Goal: Use online tool/utility: Utilize a website feature to perform a specific function

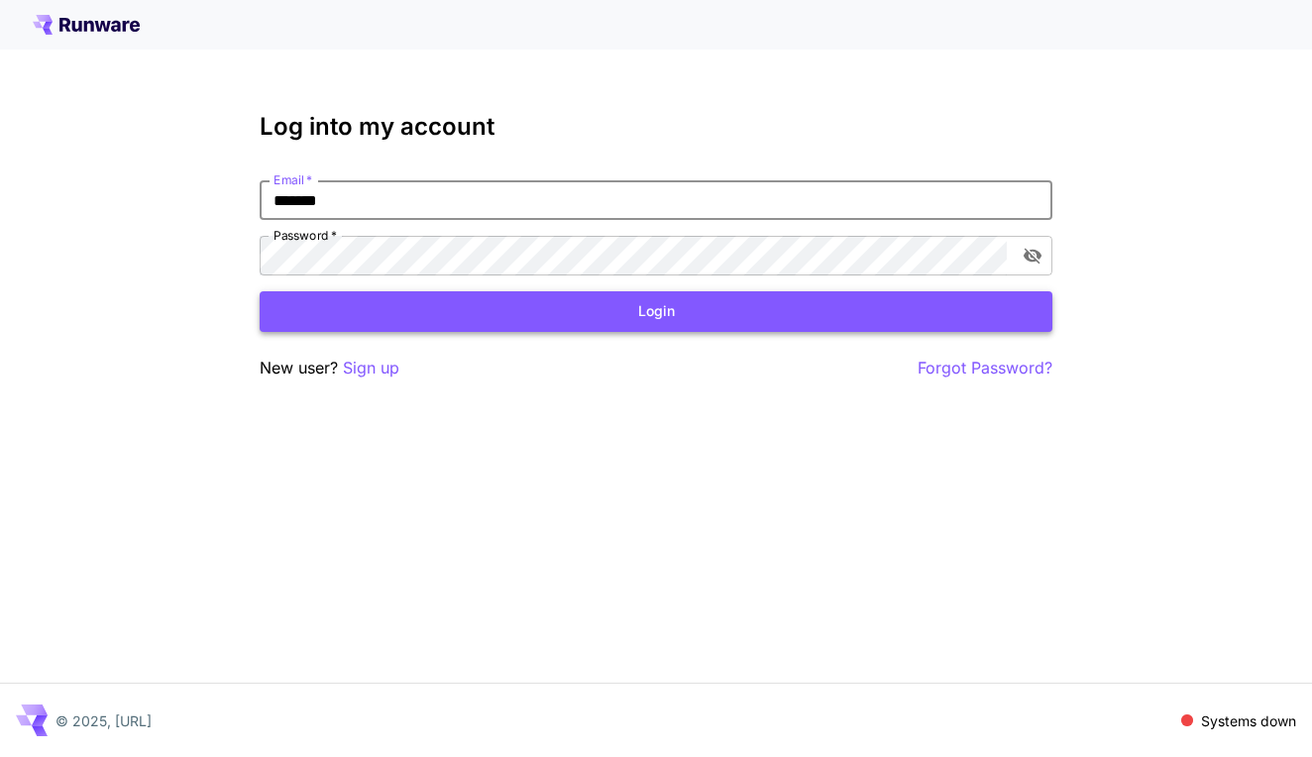
type input "**********"
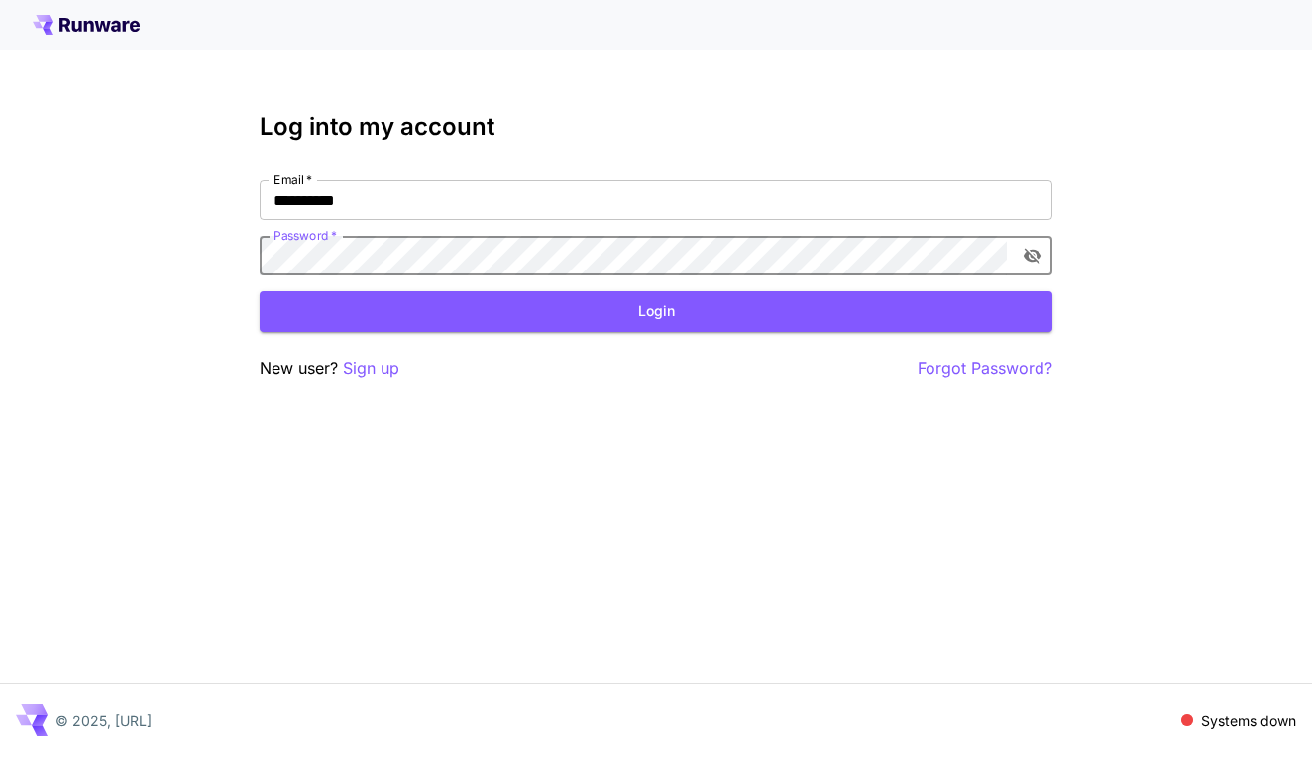
click at [636, 333] on div "**********" at bounding box center [656, 247] width 793 height 268
click at [629, 327] on button "Login" at bounding box center [656, 311] width 793 height 41
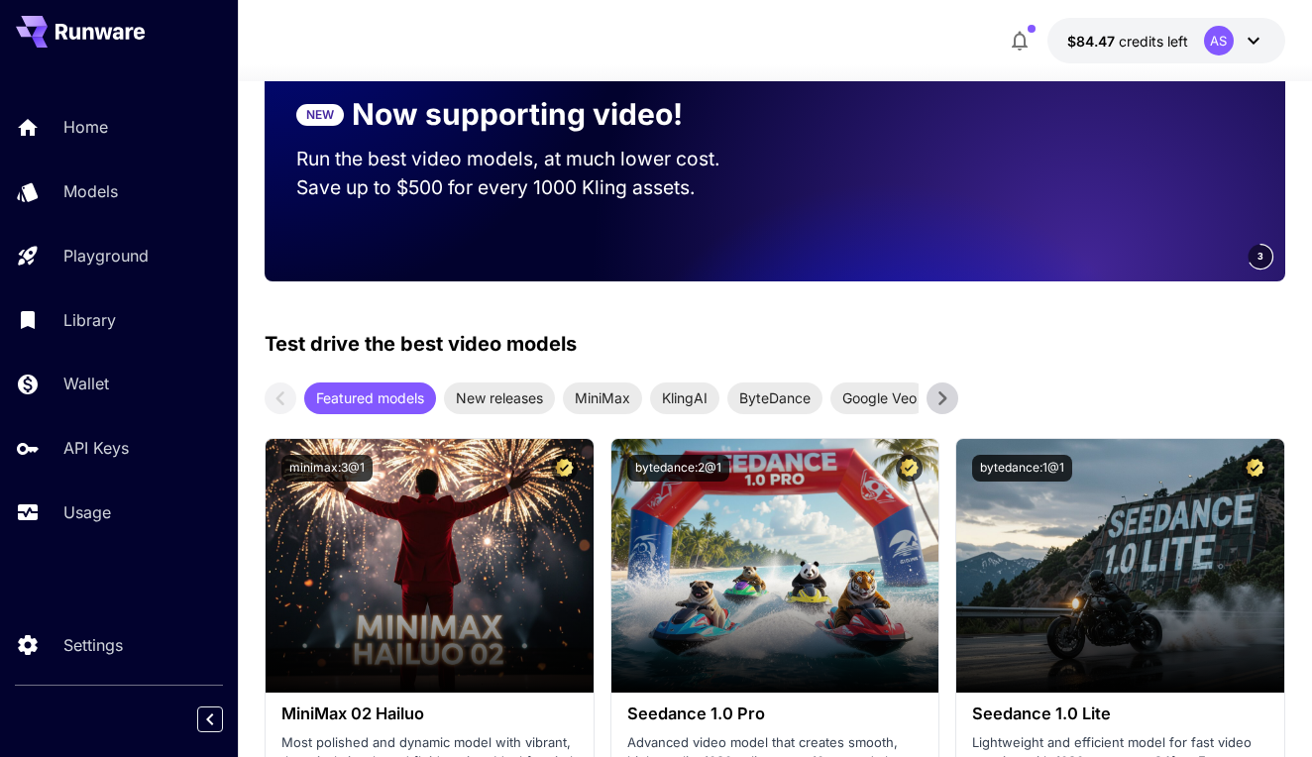
scroll to position [239, 0]
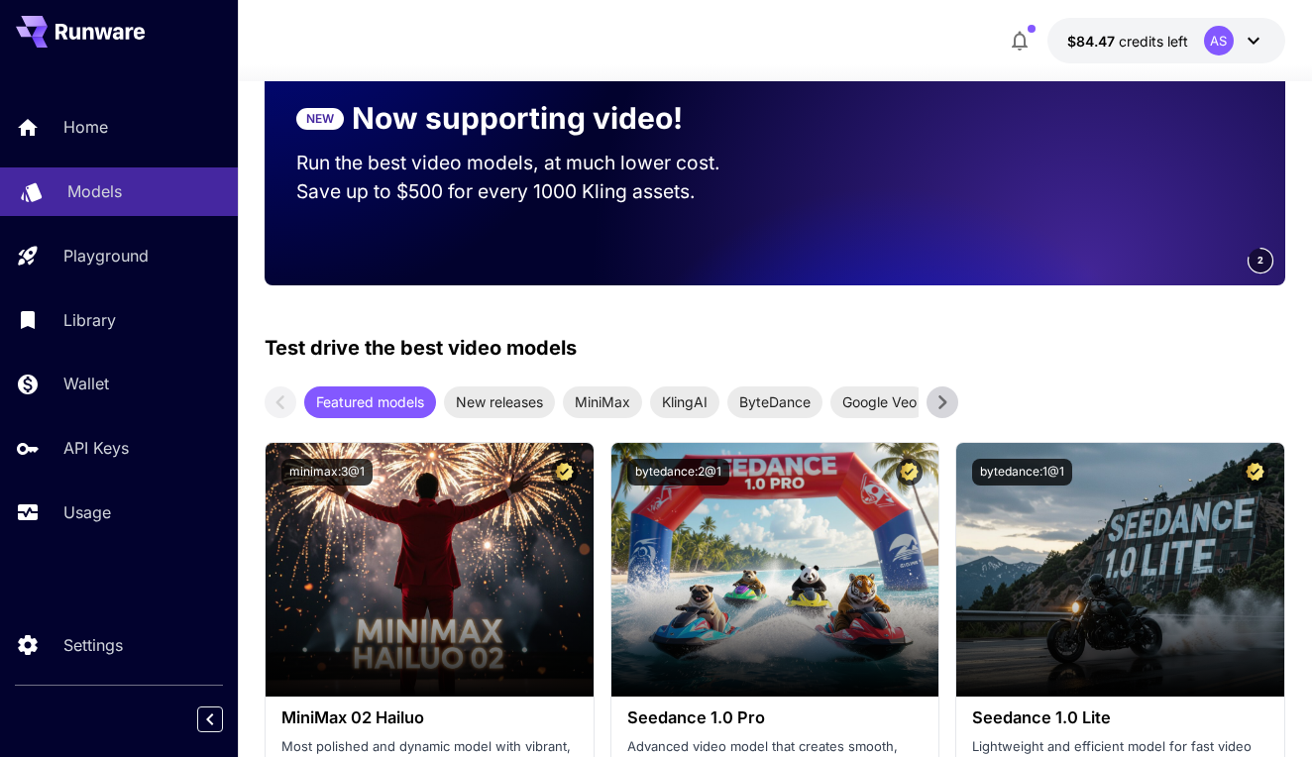
click at [193, 196] on div "Models" at bounding box center [144, 191] width 155 height 24
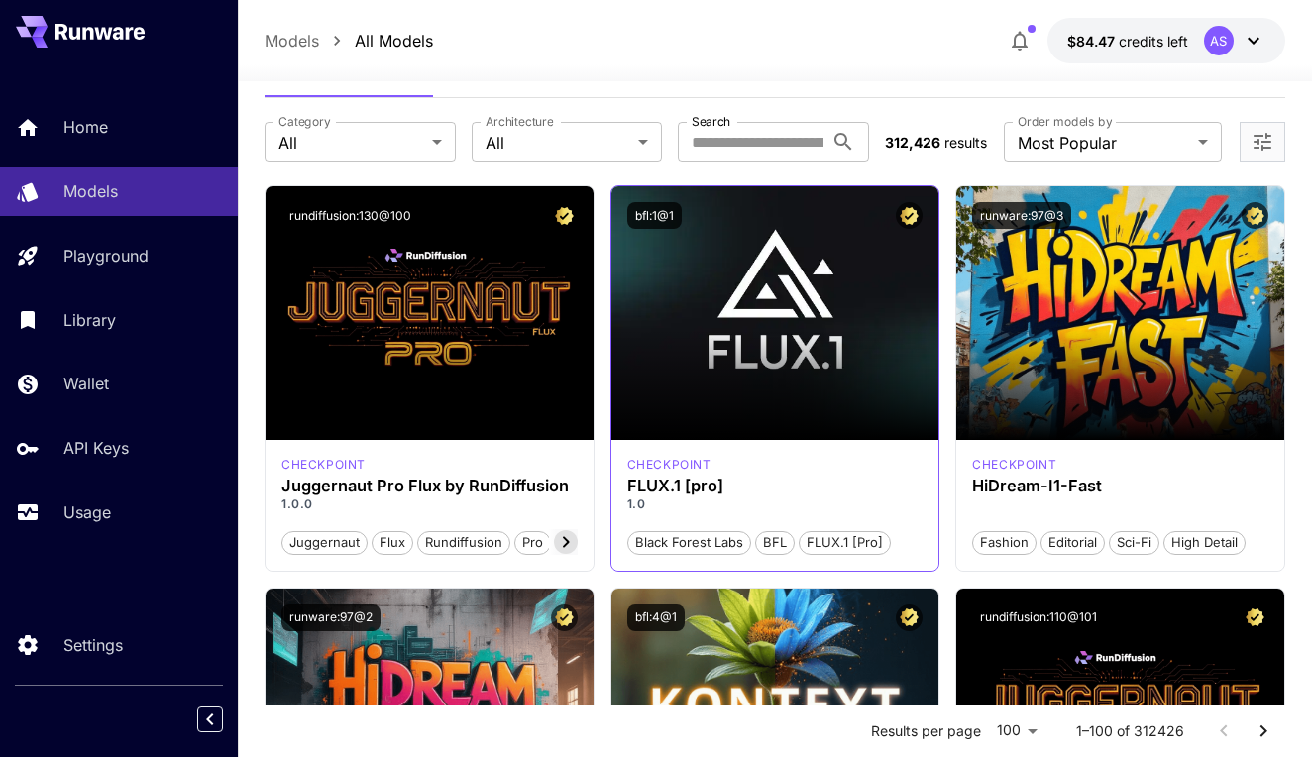
scroll to position [30, 0]
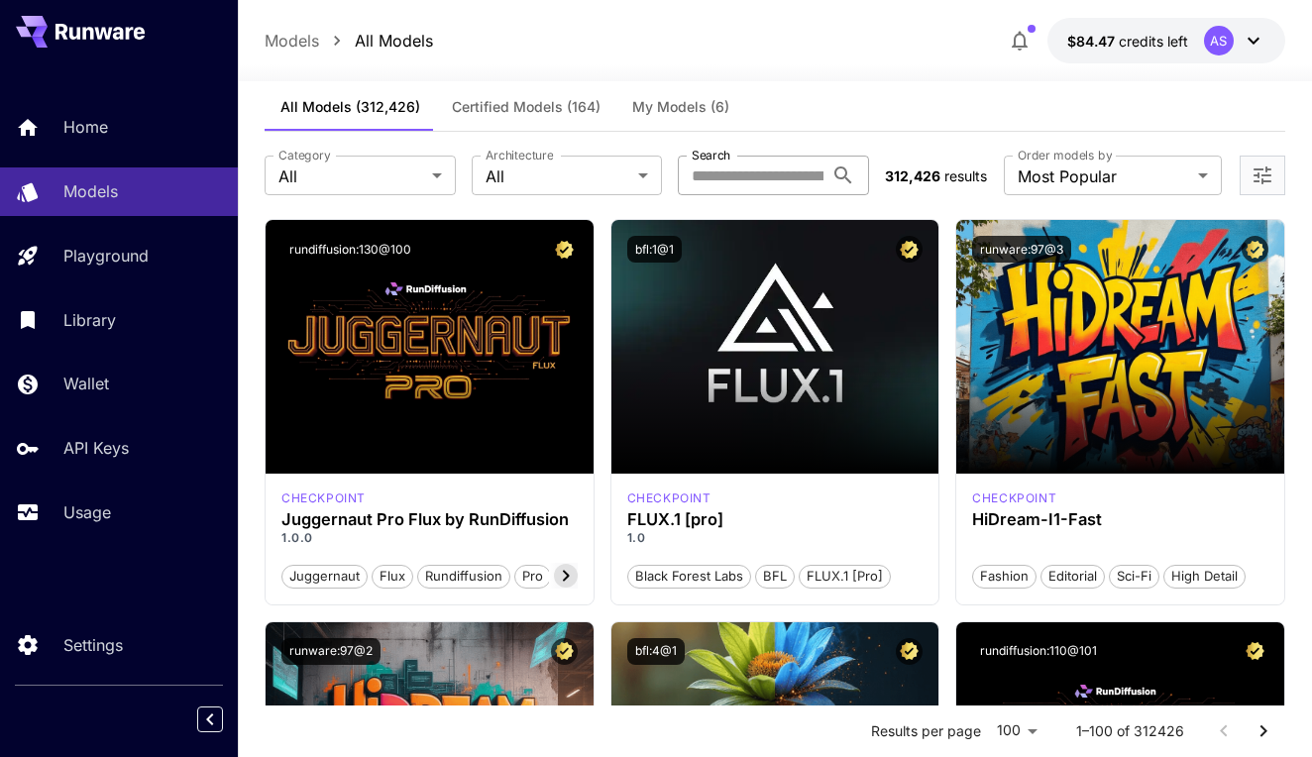
click at [782, 172] on input "Search" at bounding box center [751, 176] width 146 height 40
type input "********"
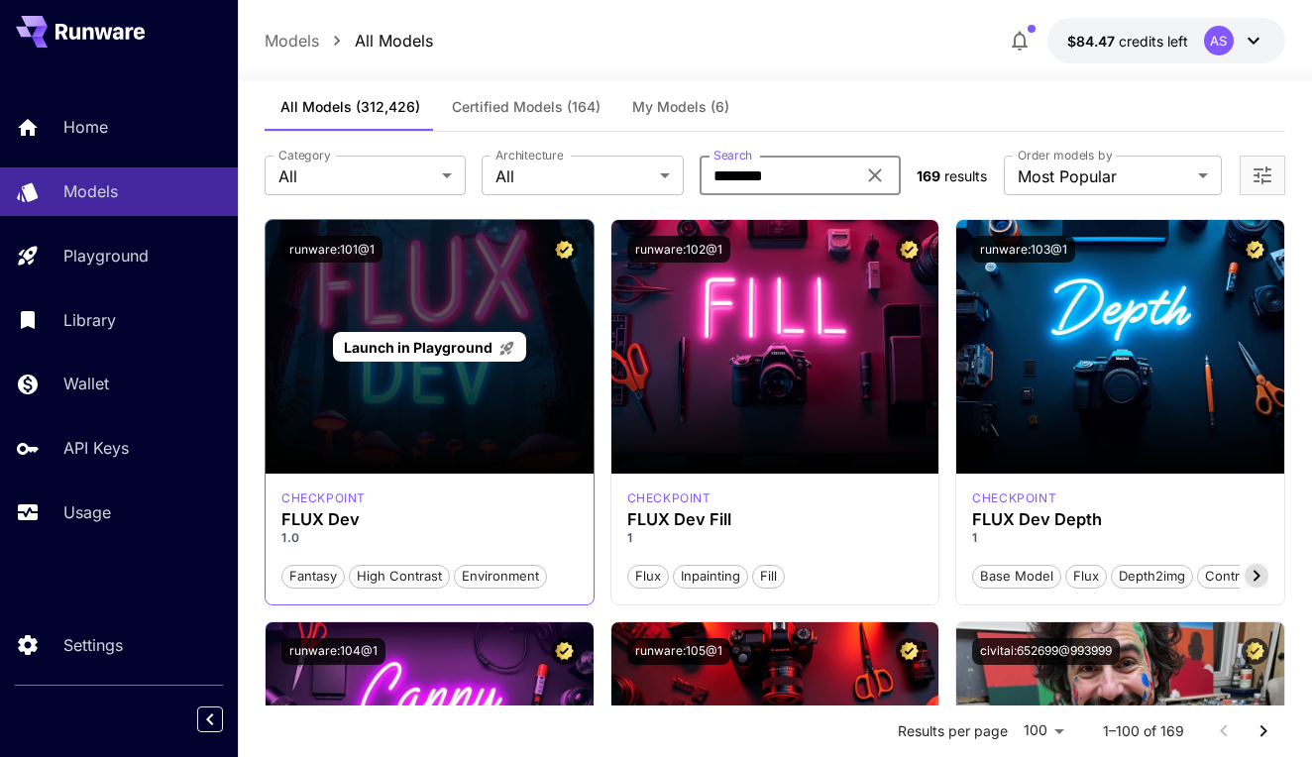
click at [480, 344] on span "Launch in Playground" at bounding box center [418, 347] width 149 height 17
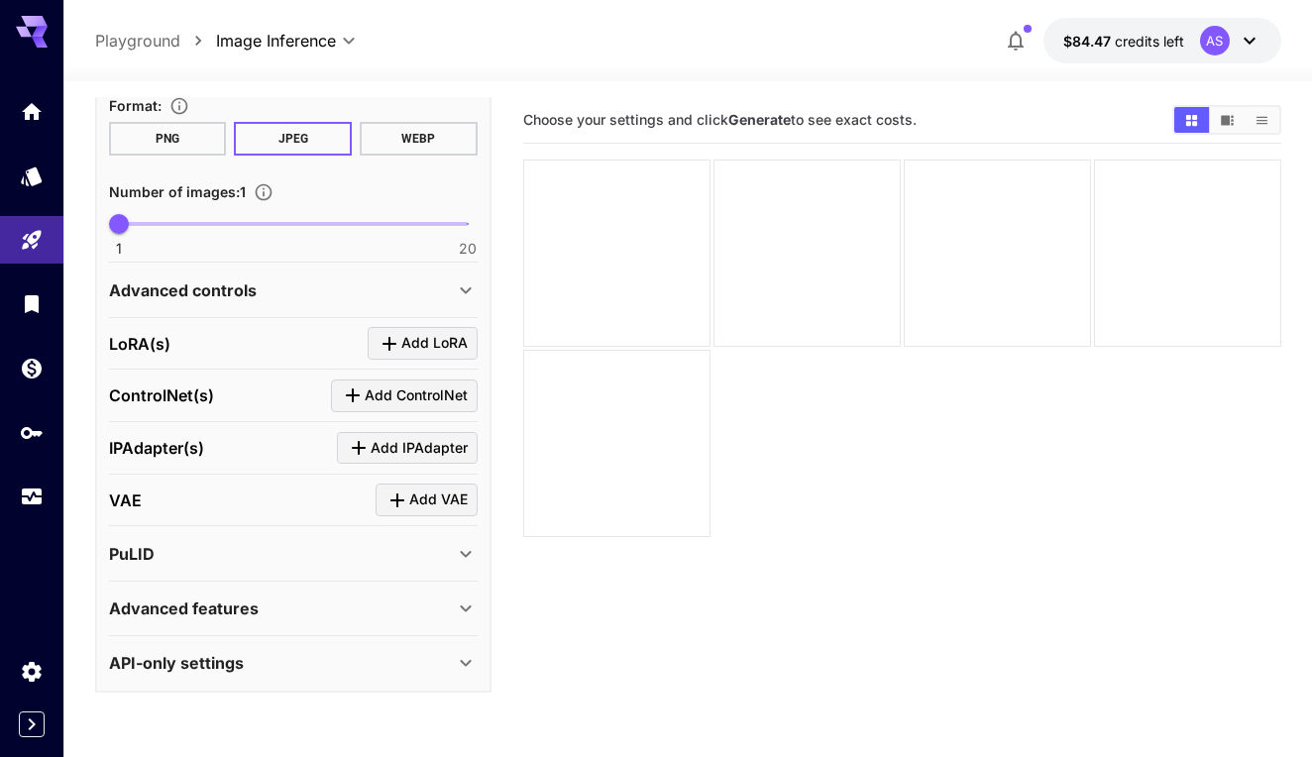
scroll to position [565, 0]
click at [359, 555] on div "PuLID" at bounding box center [281, 555] width 345 height 24
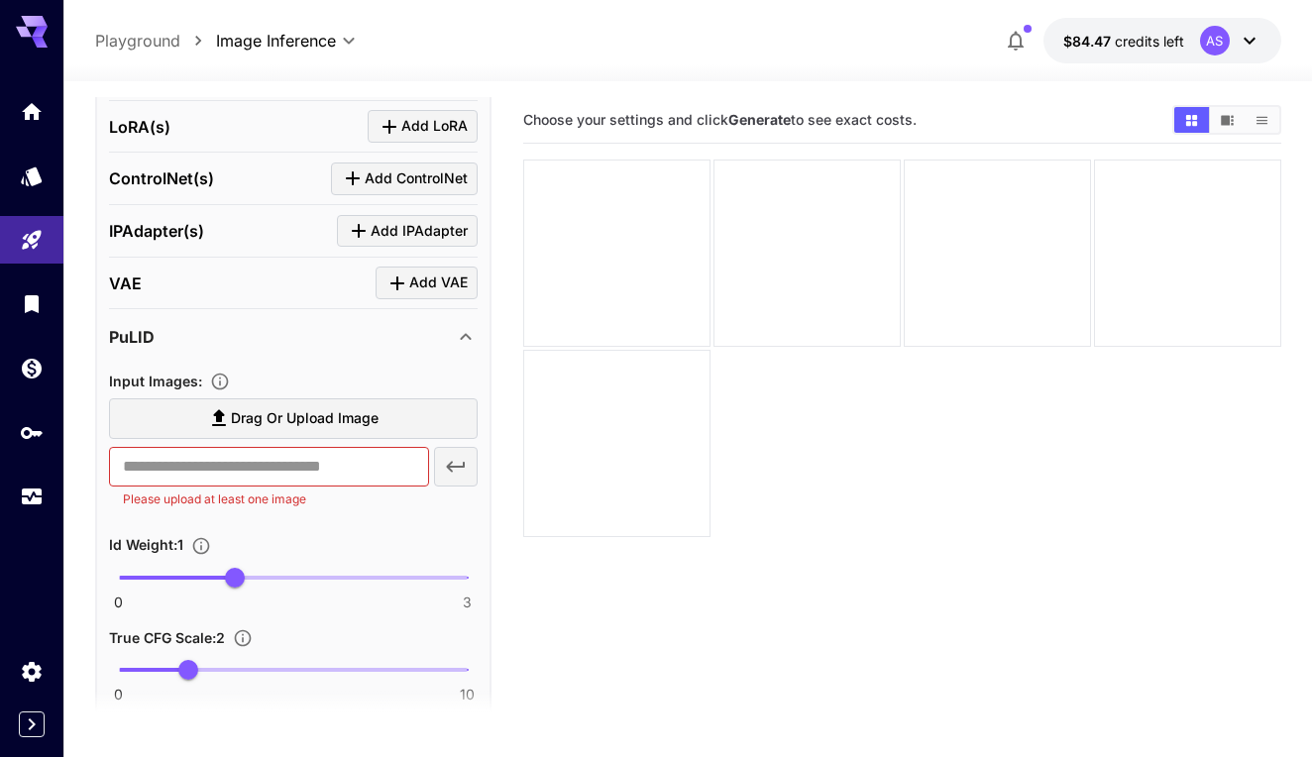
scroll to position [854, 0]
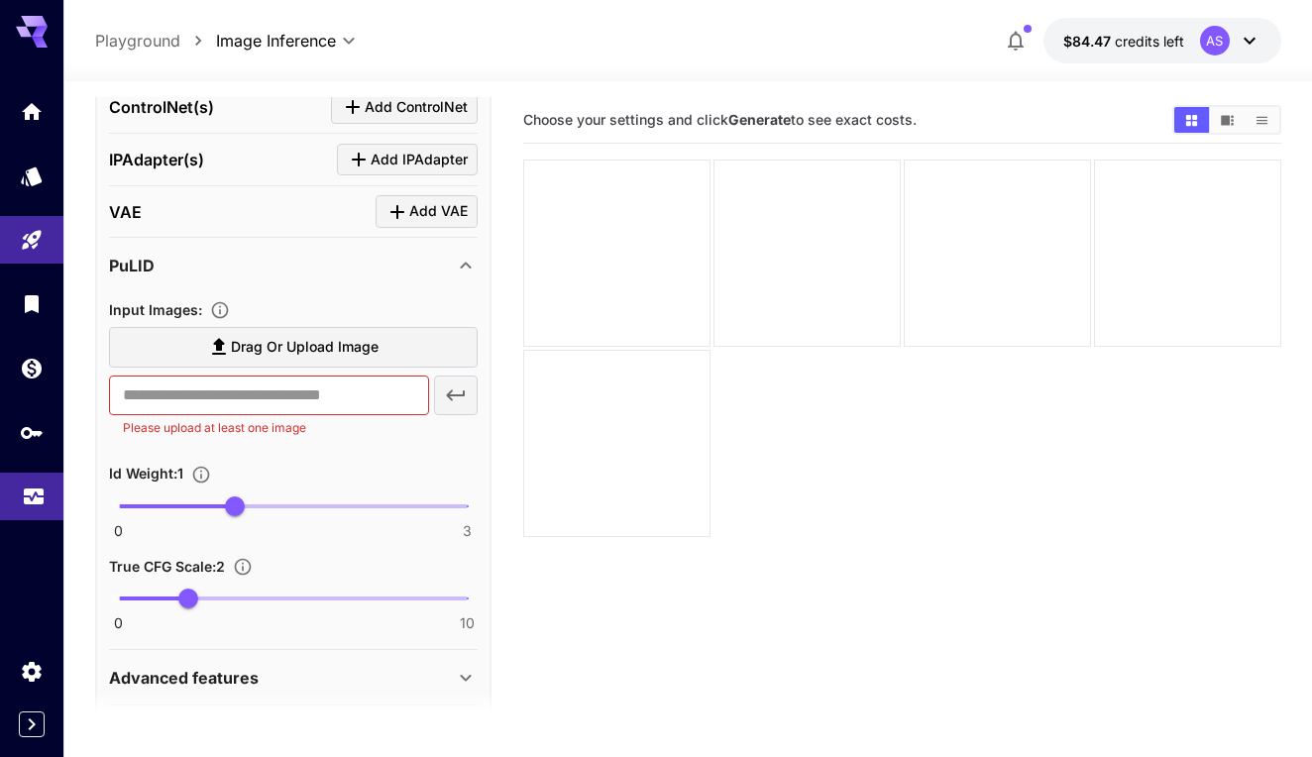
click at [41, 514] on link at bounding box center [31, 497] width 63 height 49
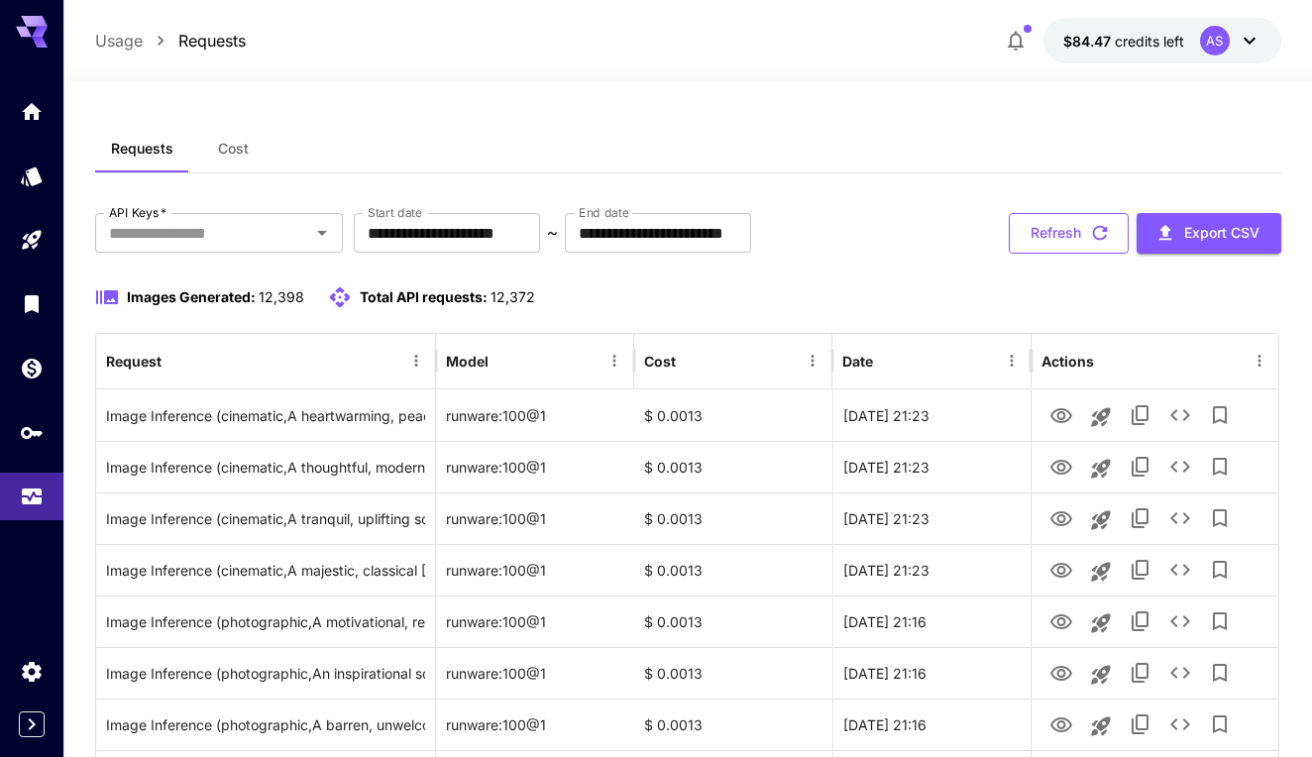
click at [1039, 234] on button "Refresh" at bounding box center [1069, 233] width 120 height 41
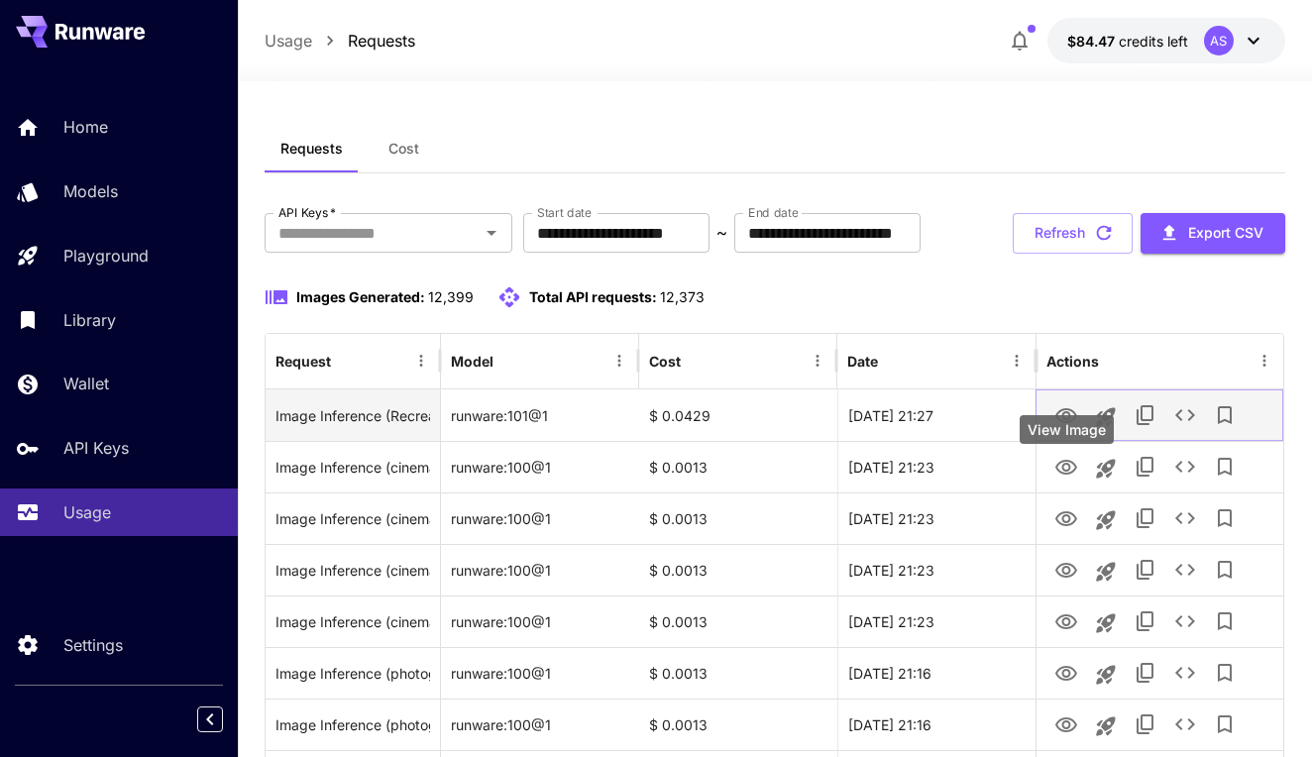
click at [1066, 423] on icon "View Image" at bounding box center [1067, 415] width 22 height 15
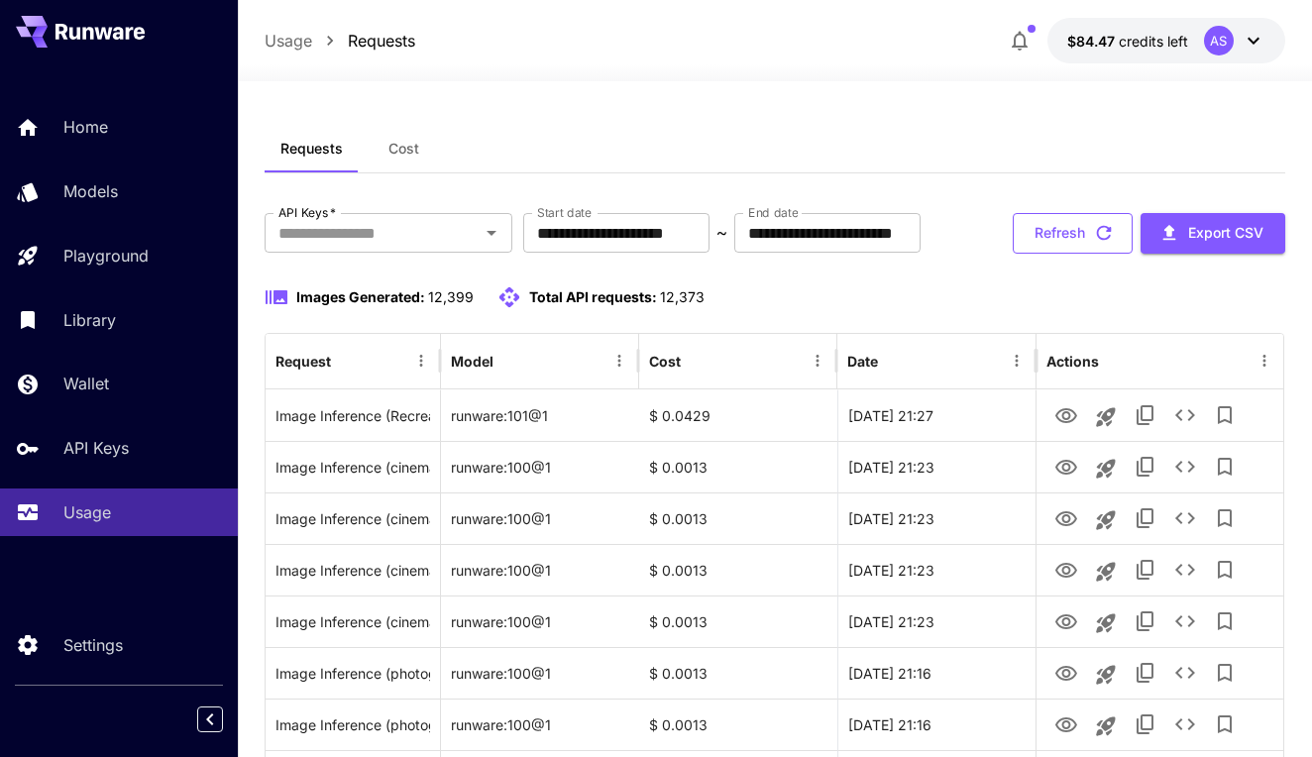
click at [1051, 254] on button "Refresh" at bounding box center [1073, 233] width 120 height 41
click at [1067, 254] on button "Refresh" at bounding box center [1073, 233] width 120 height 41
click at [1065, 254] on button "Refresh" at bounding box center [1073, 233] width 120 height 41
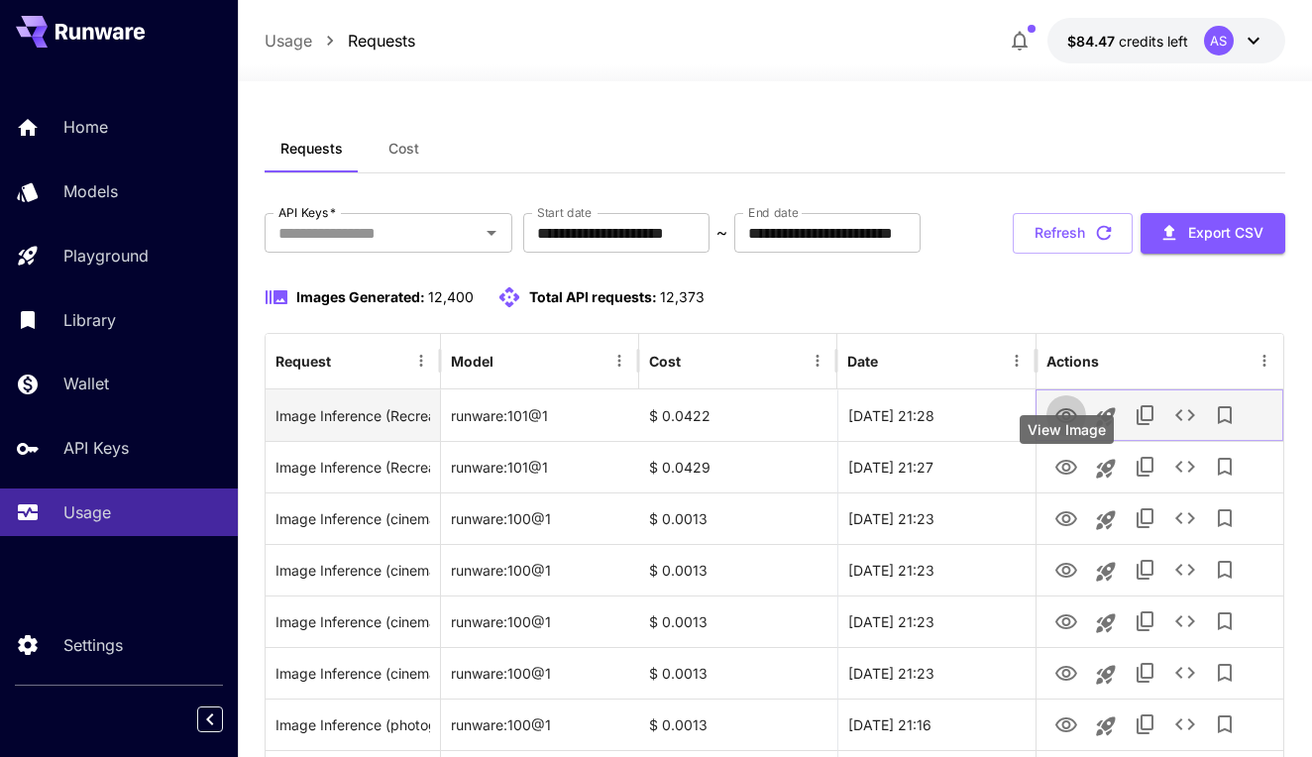
click at [1073, 428] on icon "View Image" at bounding box center [1067, 416] width 24 height 24
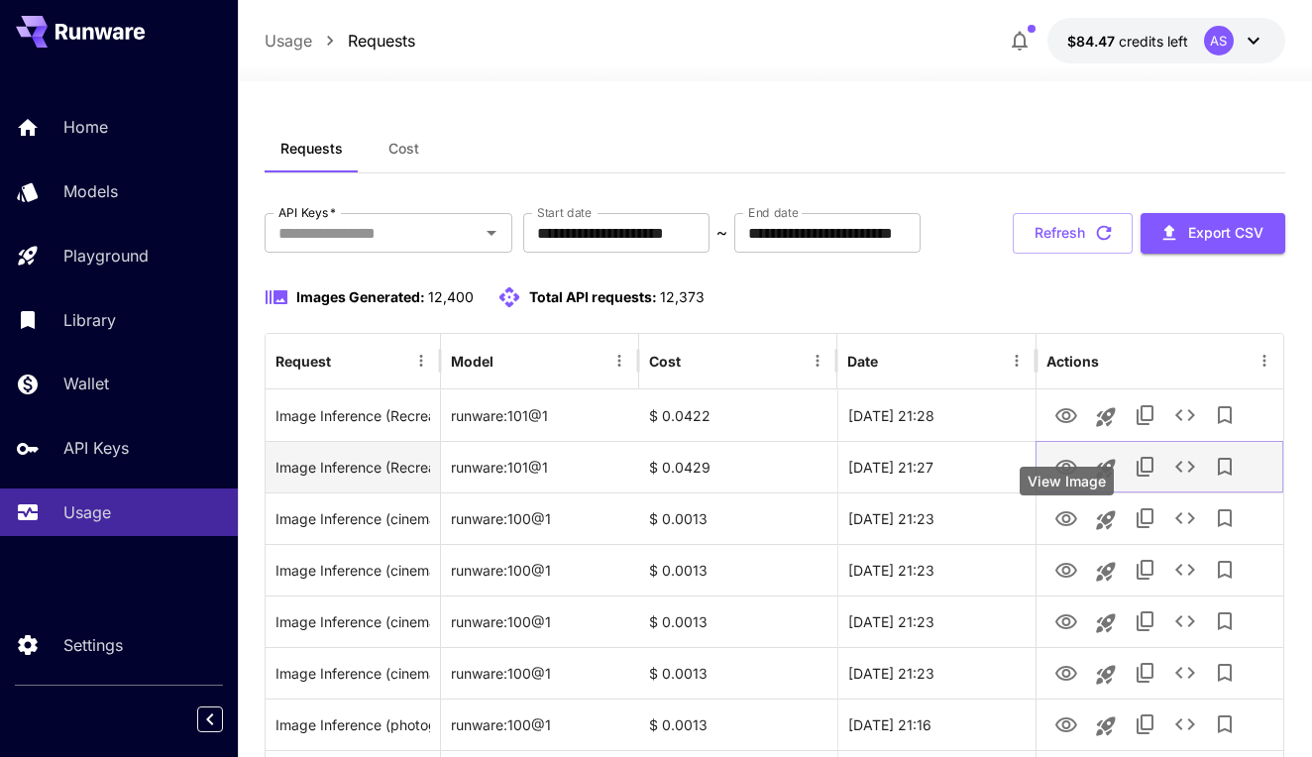
click at [1071, 480] on icon "View Image" at bounding box center [1067, 468] width 24 height 24
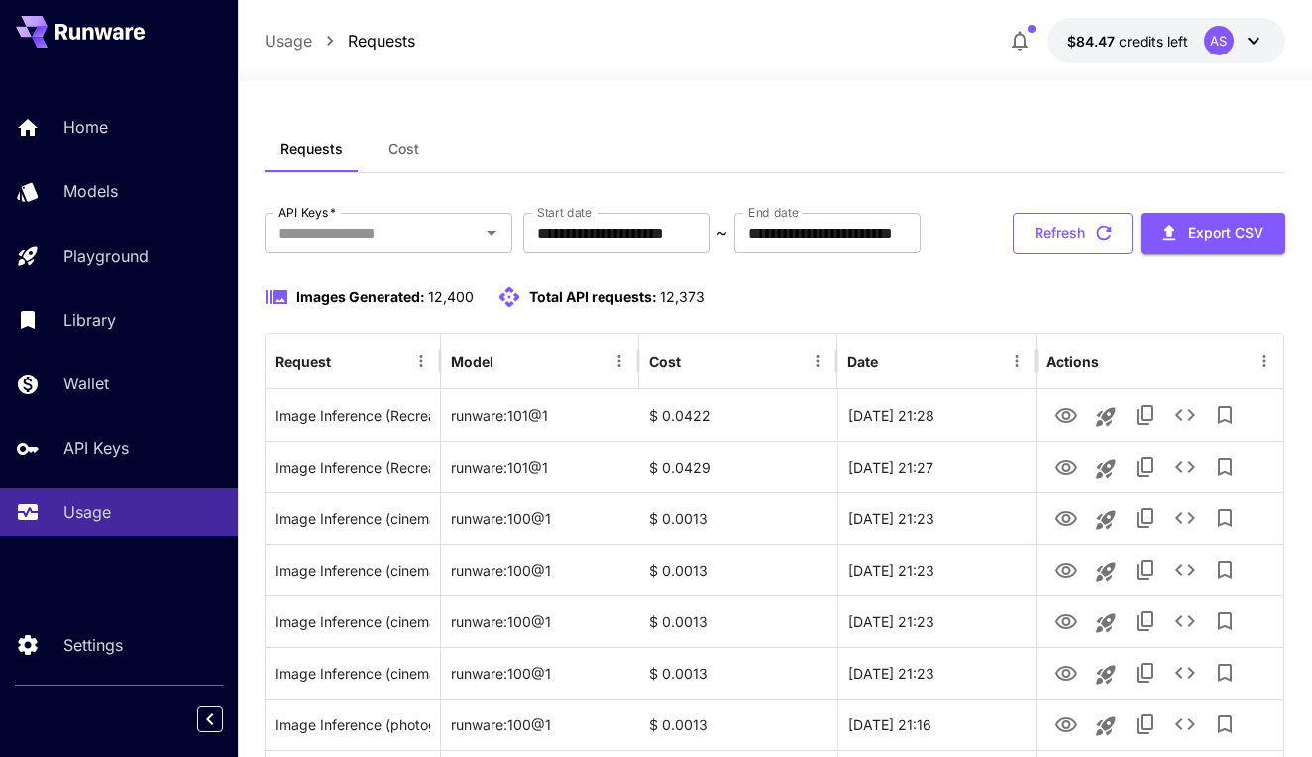
click at [1048, 254] on button "Refresh" at bounding box center [1073, 233] width 120 height 41
click at [1062, 479] on div "View Image" at bounding box center [1067, 481] width 94 height 29
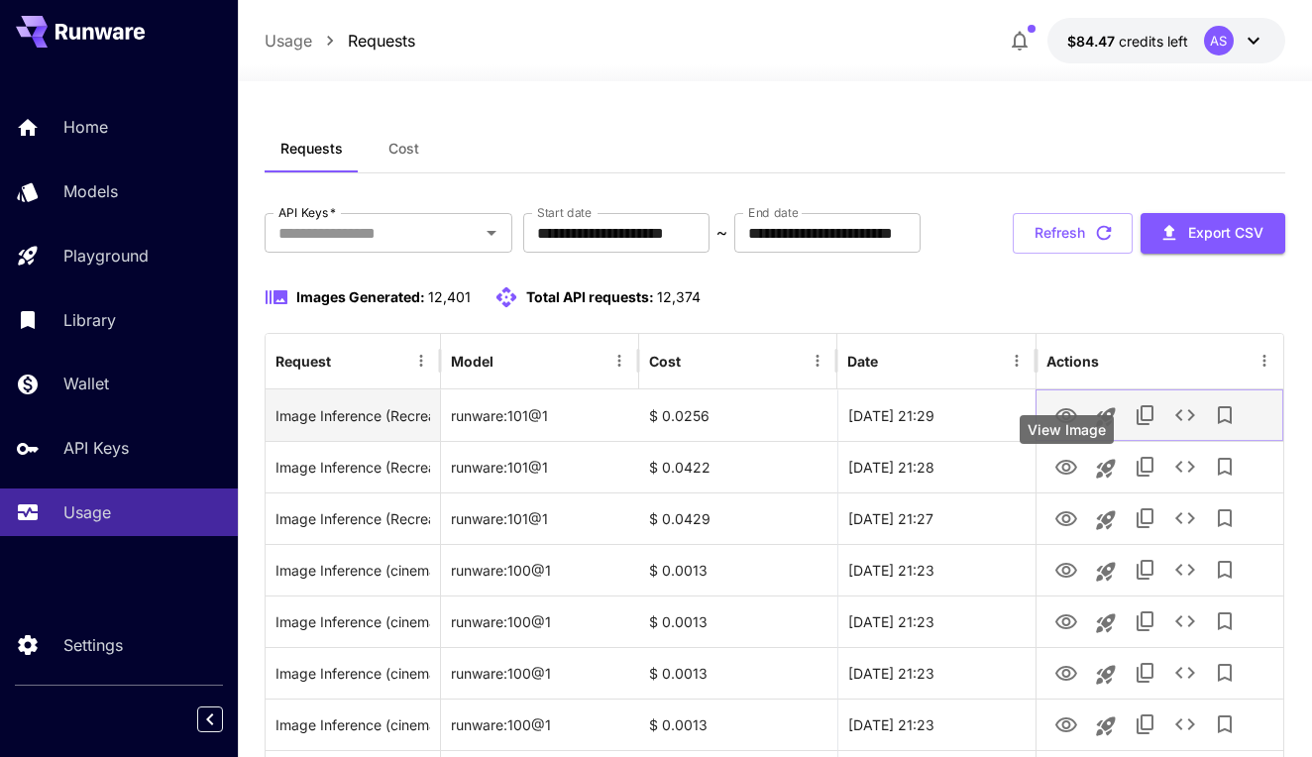
click at [1064, 423] on icon "View Image" at bounding box center [1067, 415] width 22 height 15
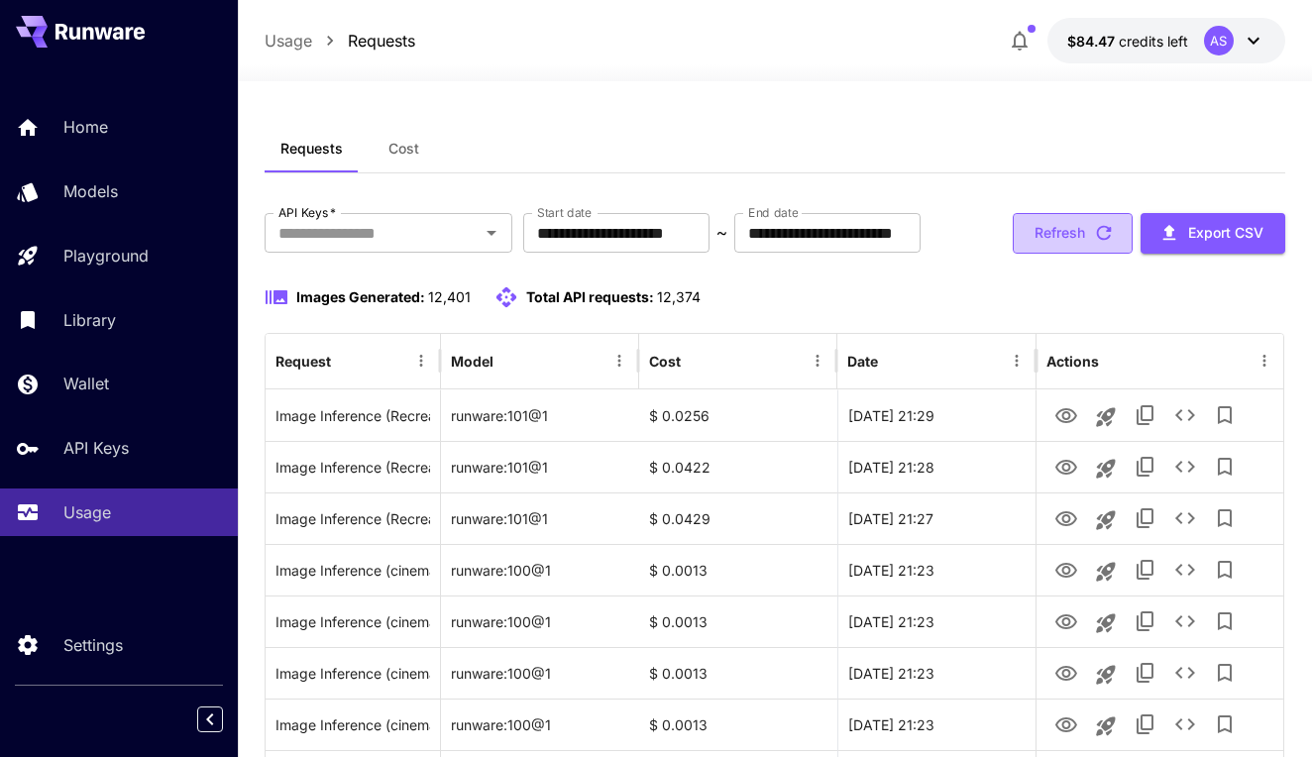
click at [1068, 254] on button "Refresh" at bounding box center [1073, 233] width 120 height 41
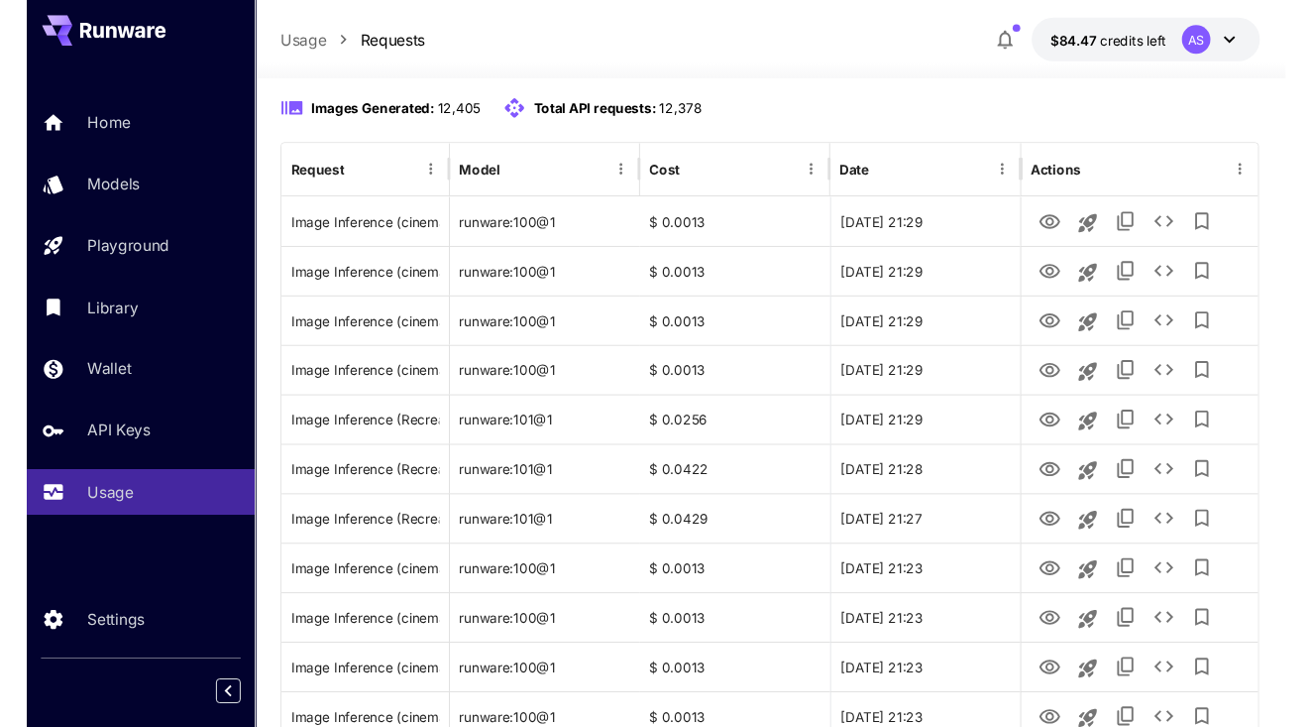
scroll to position [314, 0]
